Goal: Task Accomplishment & Management: Manage account settings

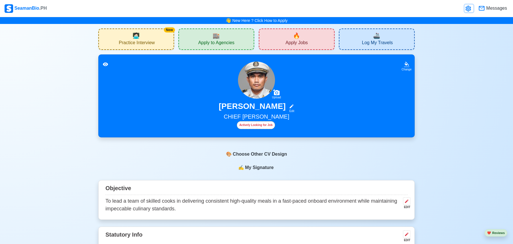
click at [470, 9] on icon at bounding box center [468, 9] width 5 height 6
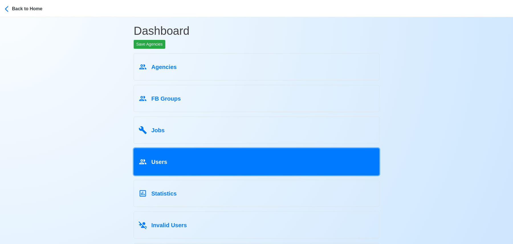
click at [206, 159] on div "Users" at bounding box center [257, 160] width 236 height 11
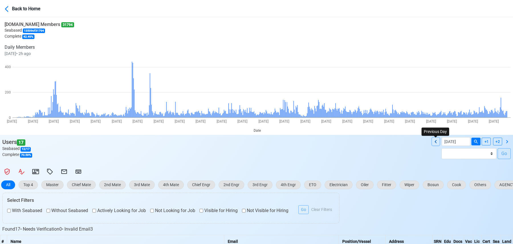
click at [435, 141] on icon at bounding box center [436, 141] width 7 height 7
click at [437, 142] on icon at bounding box center [436, 141] width 7 height 7
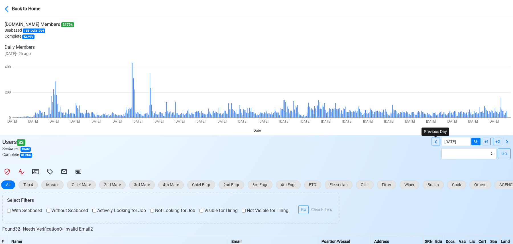
click at [437, 142] on icon at bounding box center [436, 141] width 7 height 7
type input "[DATE]"
click at [462, 143] on input "[DATE]" at bounding box center [456, 141] width 29 height 9
select select "****"
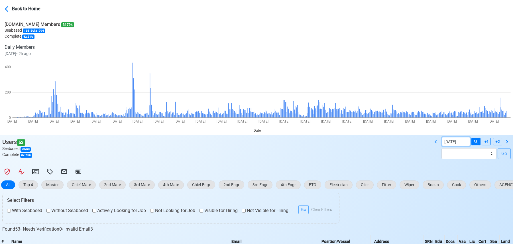
select select "*********"
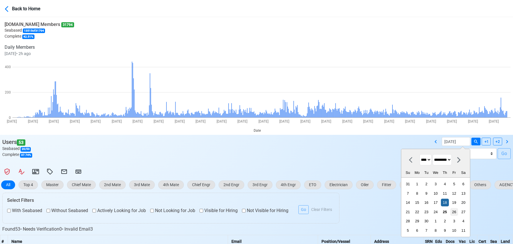
click at [451, 215] on div "26" at bounding box center [455, 212] width 8 height 8
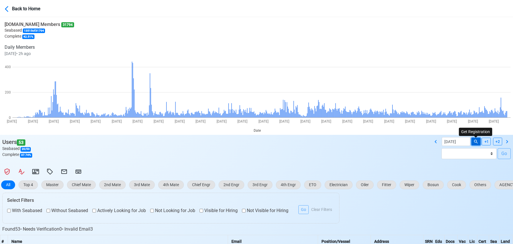
click at [477, 143] on icon at bounding box center [476, 141] width 5 height 5
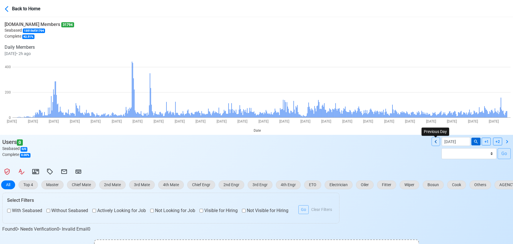
click at [435, 143] on icon at bounding box center [436, 141] width 7 height 7
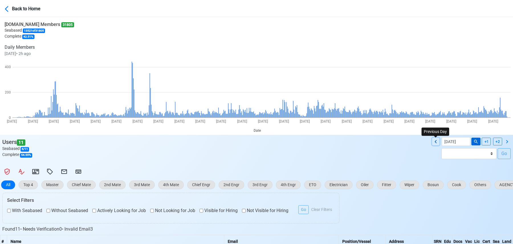
click at [435, 143] on icon at bounding box center [436, 141] width 7 height 7
type input "[DATE]"
